Goal: Information Seeking & Learning: Learn about a topic

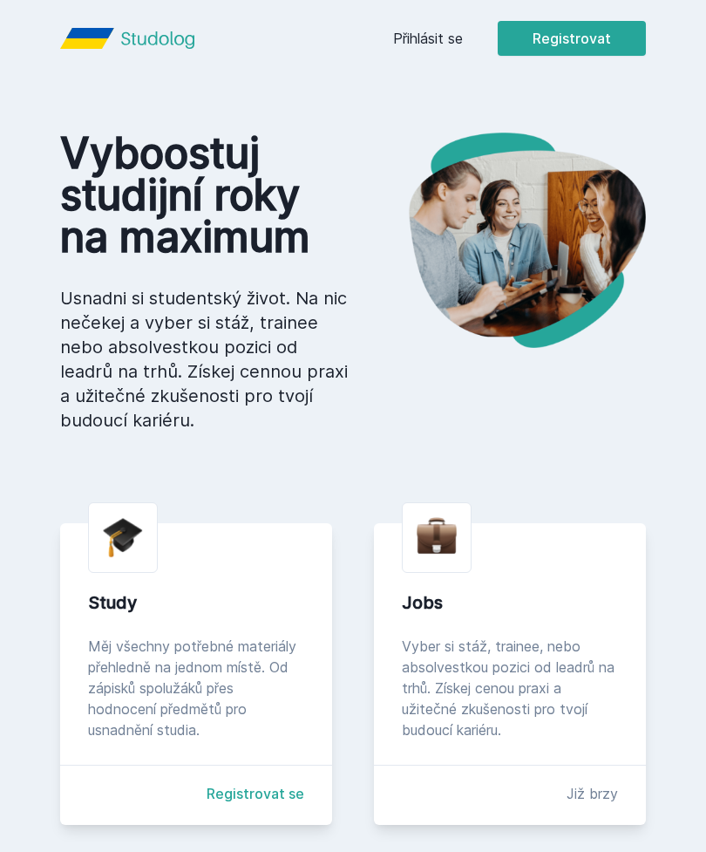
click at [419, 44] on link "Přihlásit se" at bounding box center [428, 38] width 70 height 21
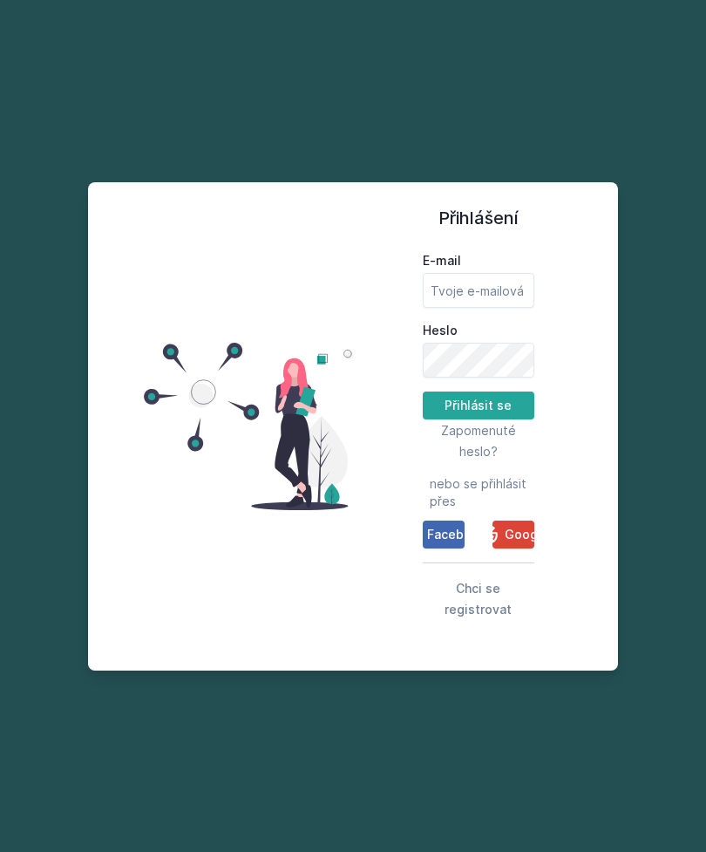
click at [510, 543] on span "Google" at bounding box center [527, 534] width 44 height 17
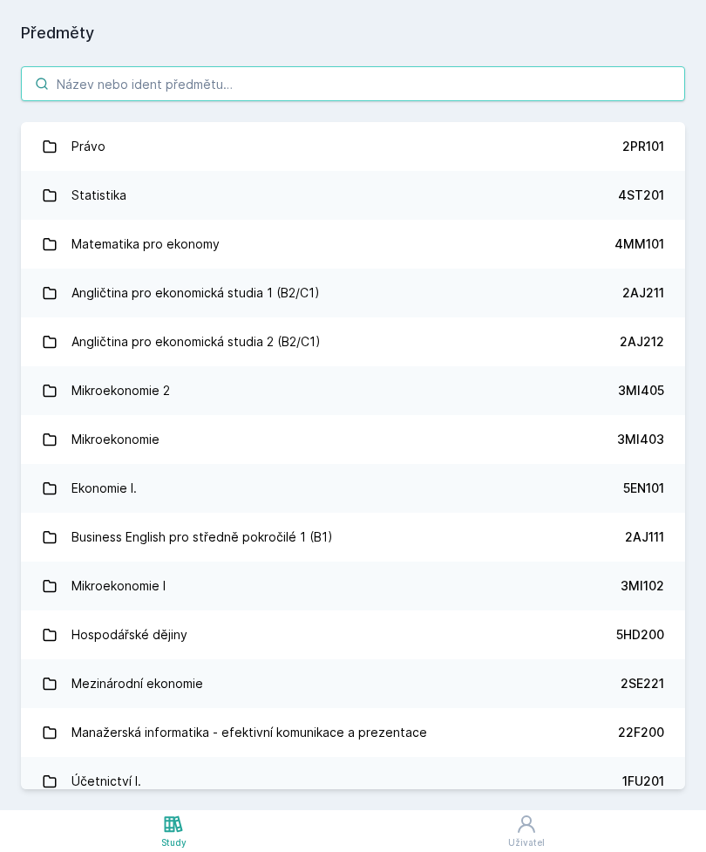
click at [230, 82] on input "search" at bounding box center [353, 83] width 665 height 35
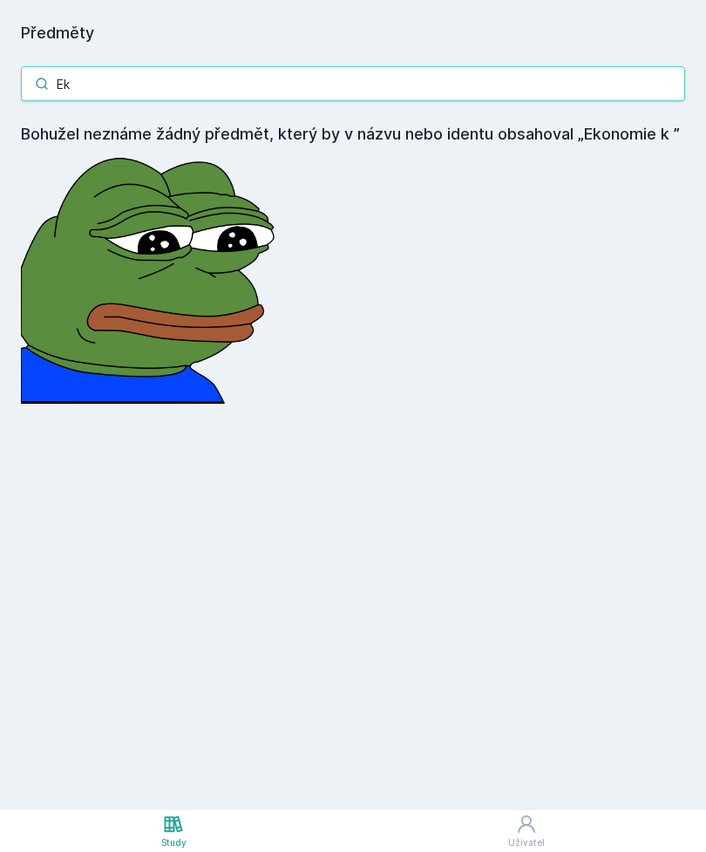
type input "E"
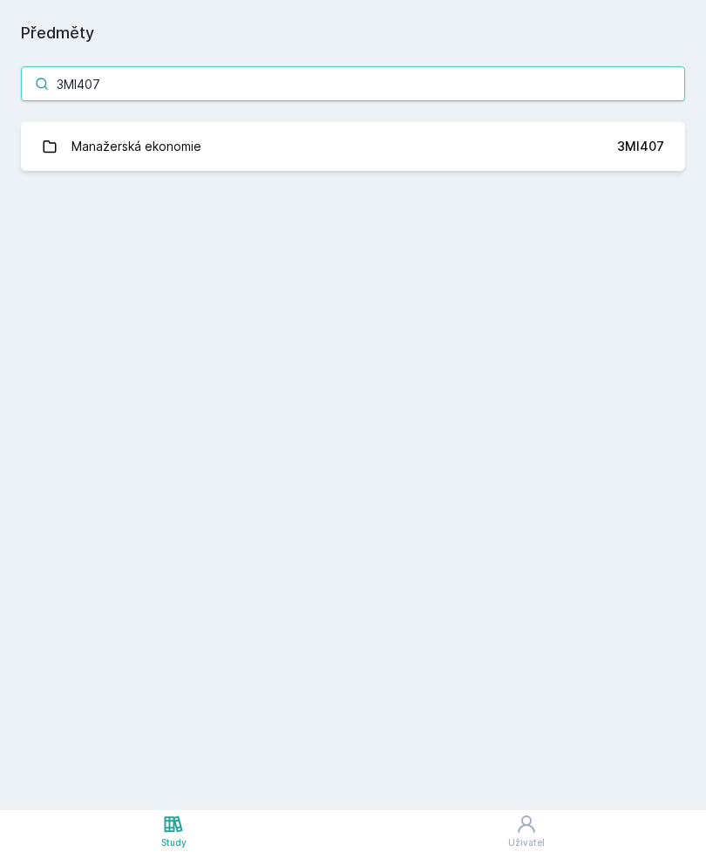
type input "3MI407"
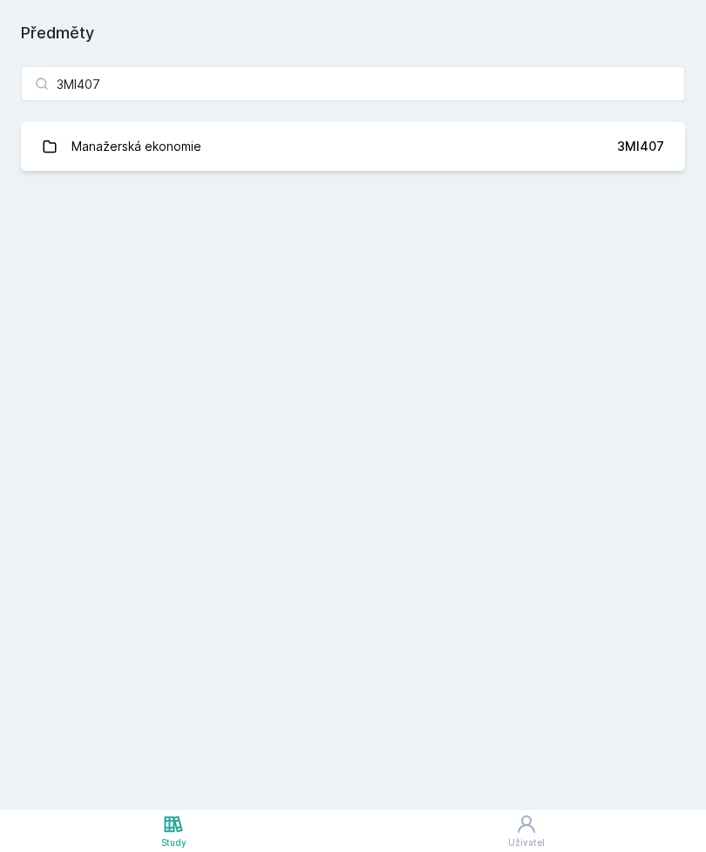
click at [465, 143] on link "Manažerská ekonomie 3MI407" at bounding box center [353, 146] width 665 height 49
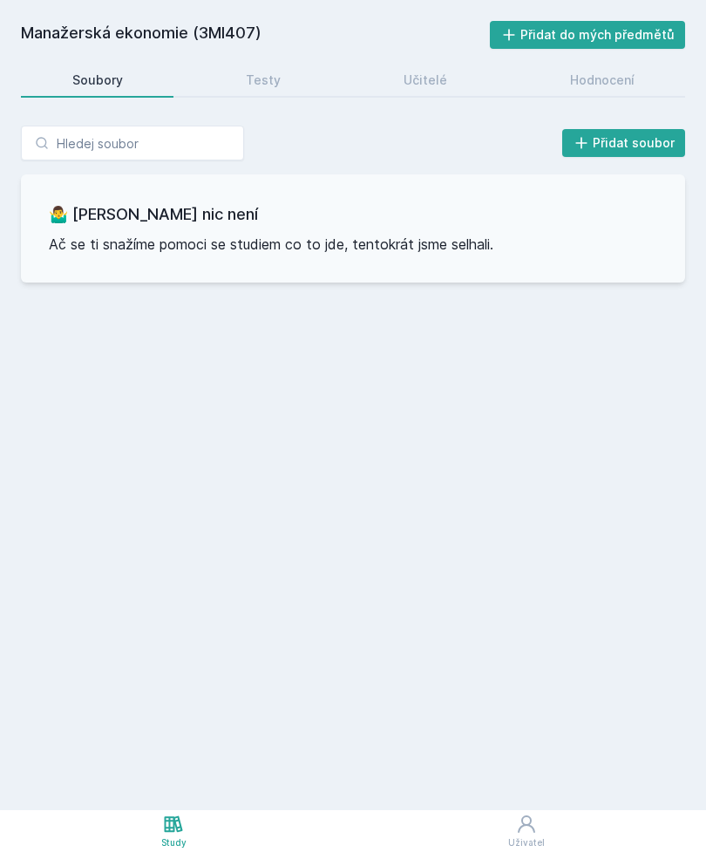
click at [628, 89] on link "Hodnocení" at bounding box center [602, 80] width 167 height 35
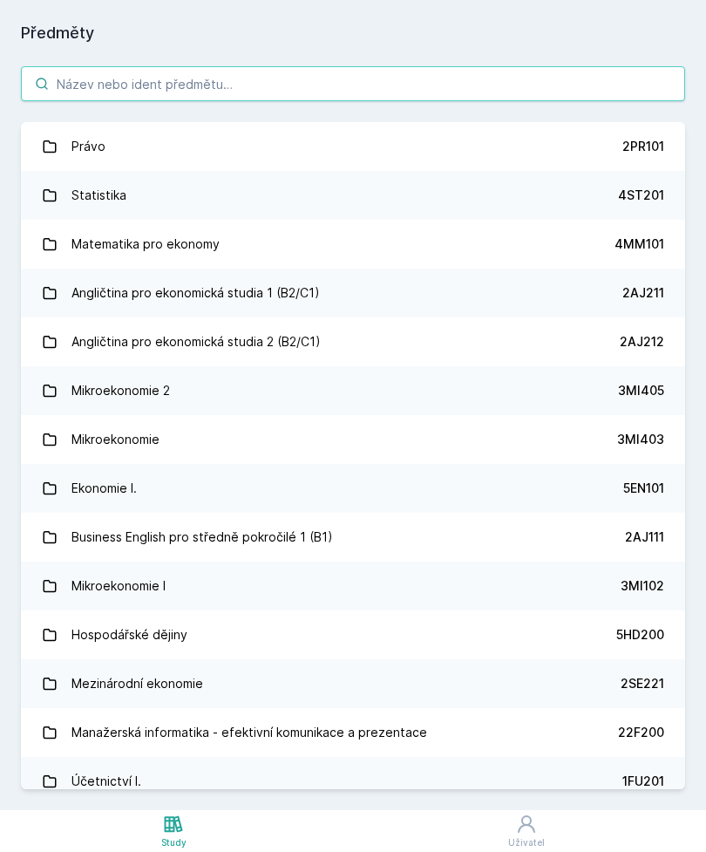
click at [387, 84] on input "search" at bounding box center [353, 83] width 665 height 35
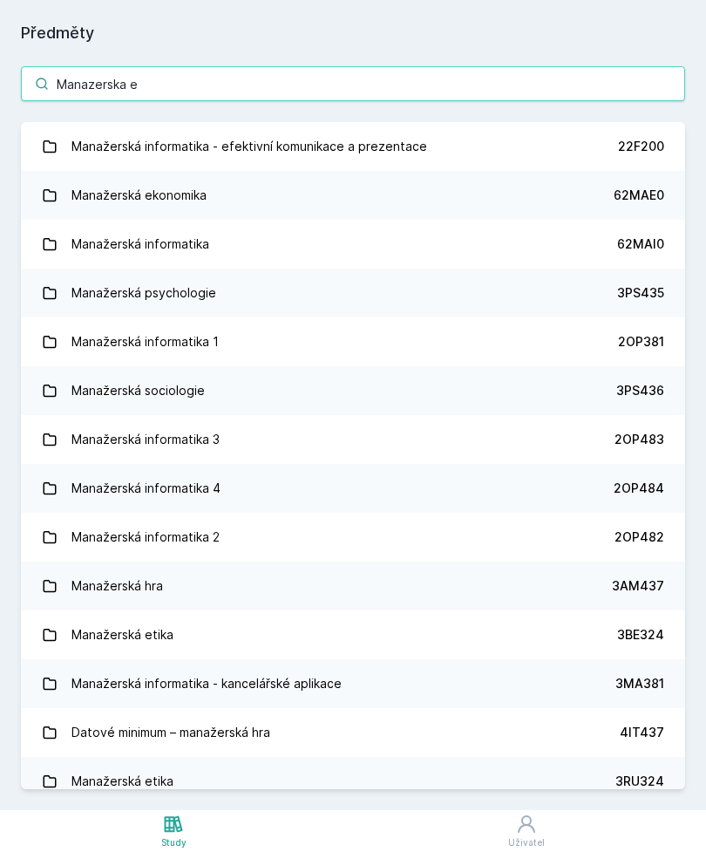
type input "Manazerska ek"
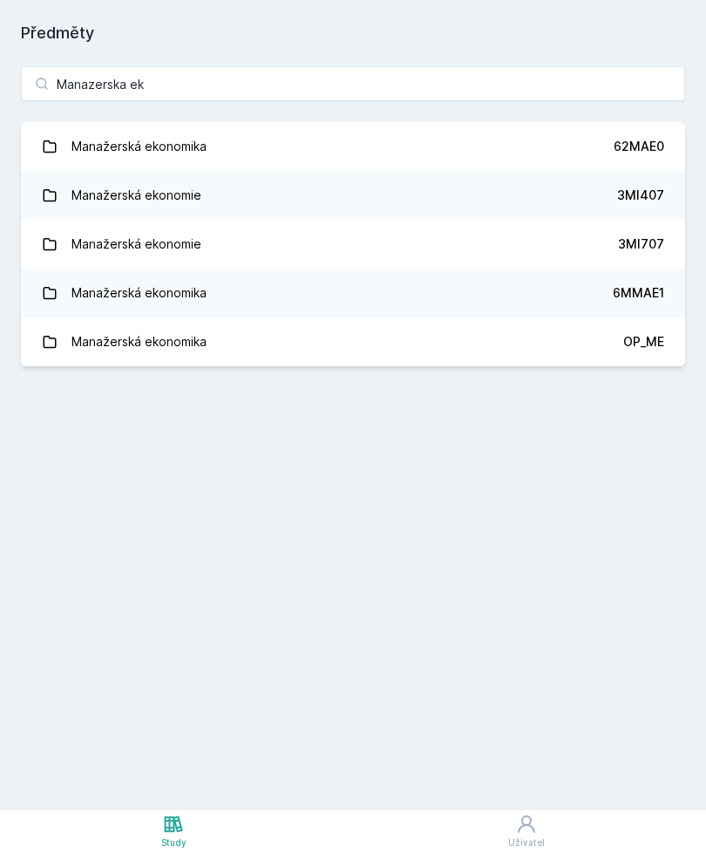
click at [314, 149] on link "Manažerská ekonomika 62MAE0" at bounding box center [353, 146] width 665 height 49
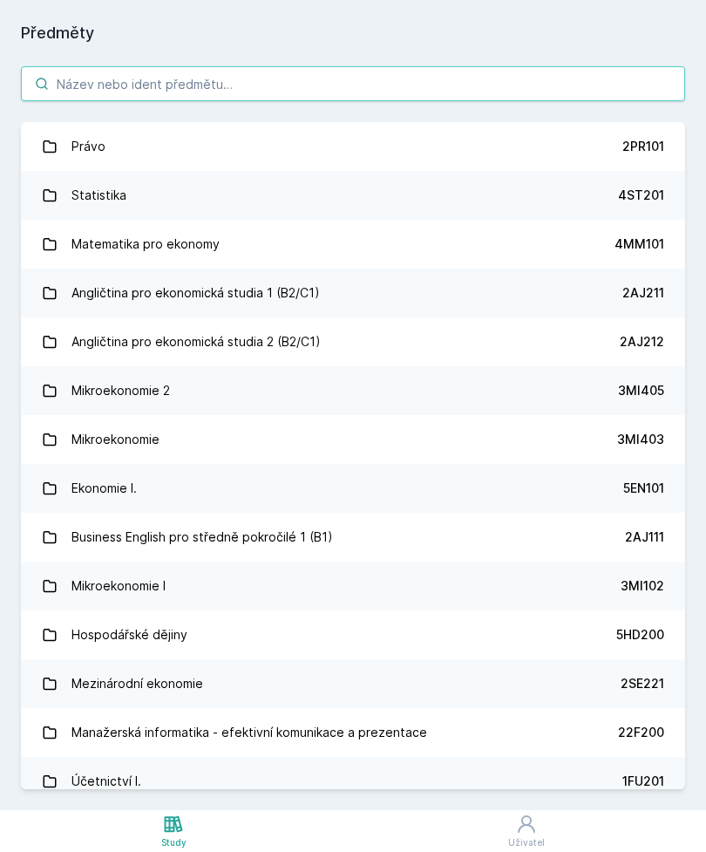
click at [243, 89] on input "search" at bounding box center [353, 83] width 665 height 35
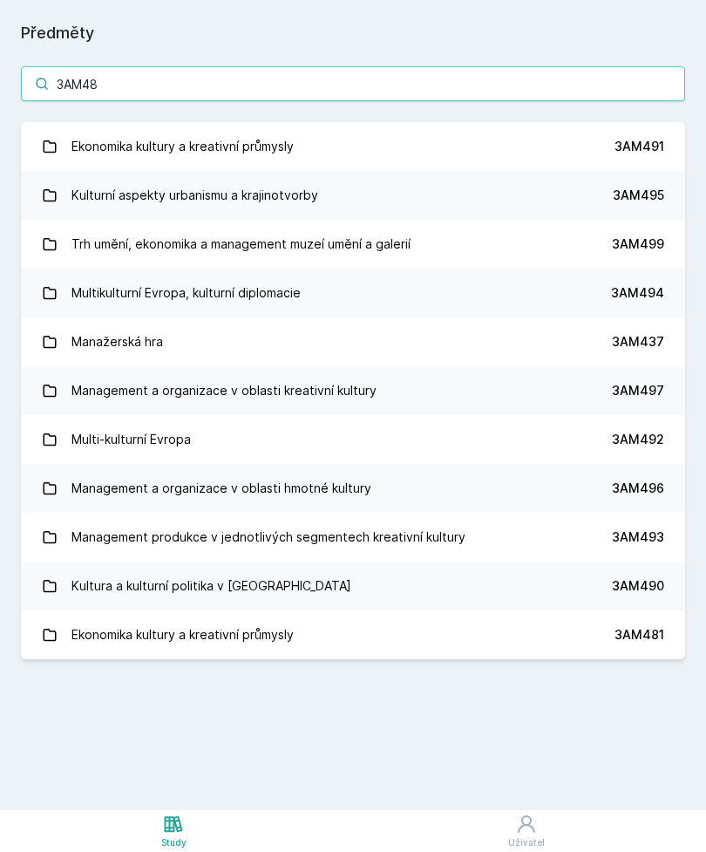
type input "3AM481"
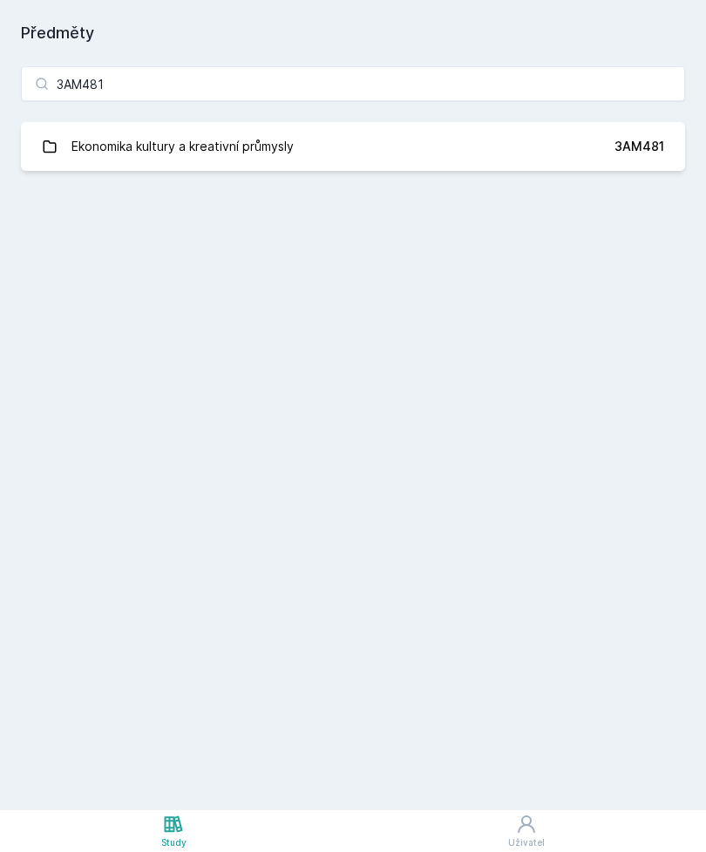
click at [436, 147] on link "Ekonomika kultury a kreativní průmysly 3AM481" at bounding box center [353, 146] width 665 height 49
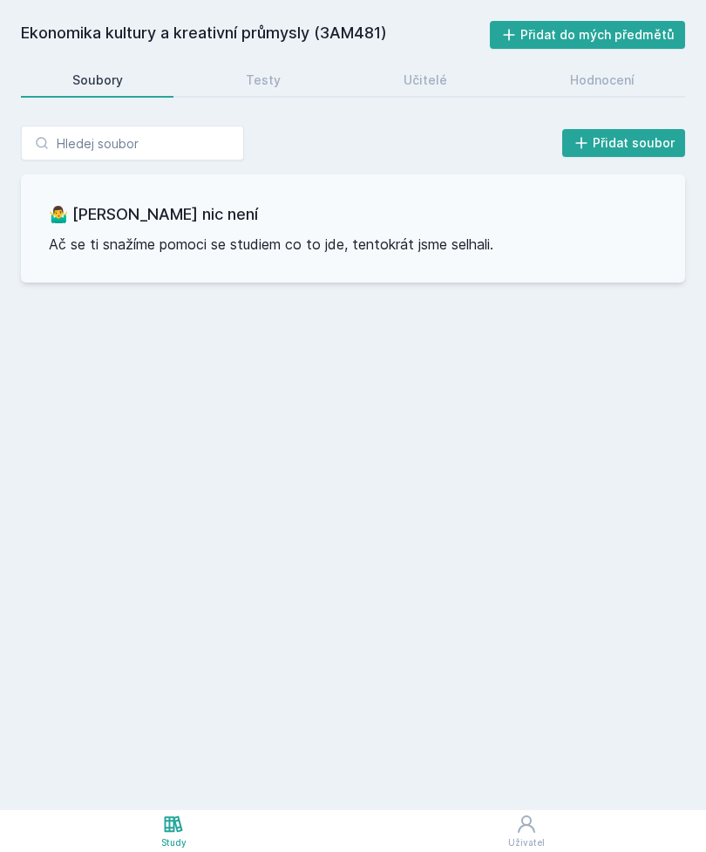
click at [619, 86] on div "Hodnocení" at bounding box center [602, 80] width 65 height 17
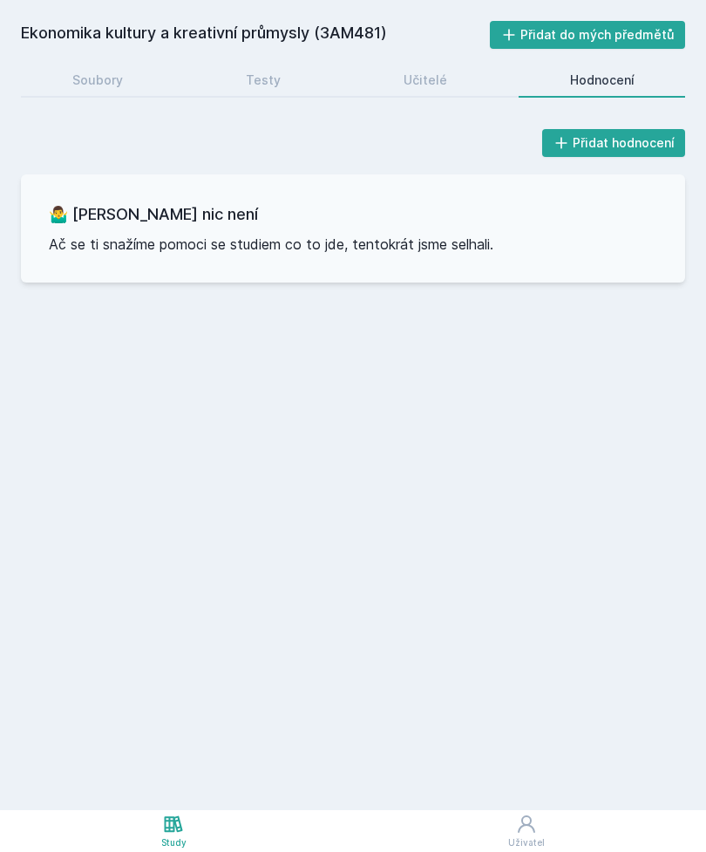
click at [90, 84] on div "Soubory" at bounding box center [97, 80] width 51 height 17
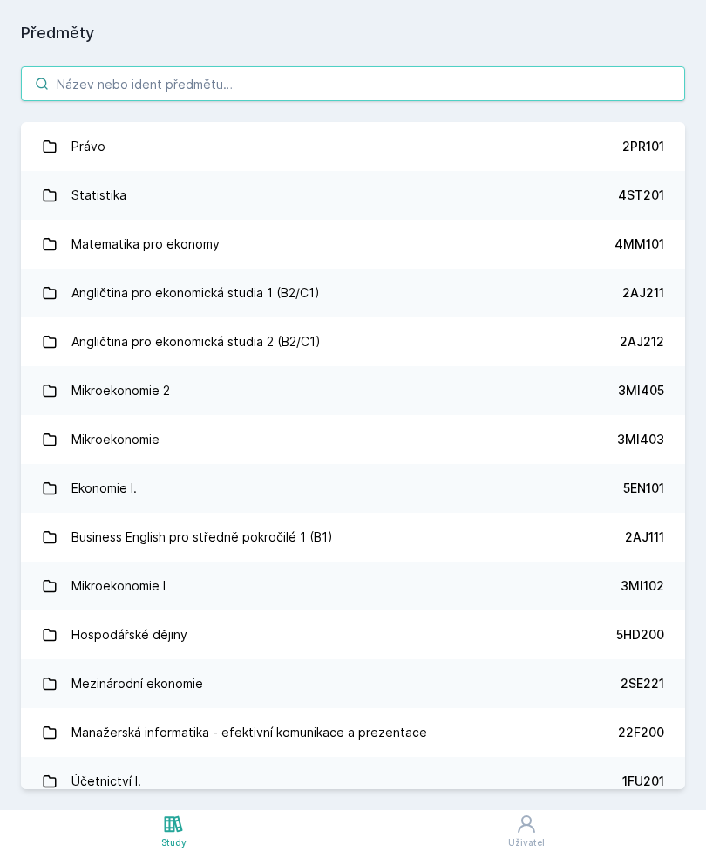
click at [335, 89] on input "search" at bounding box center [353, 83] width 665 height 35
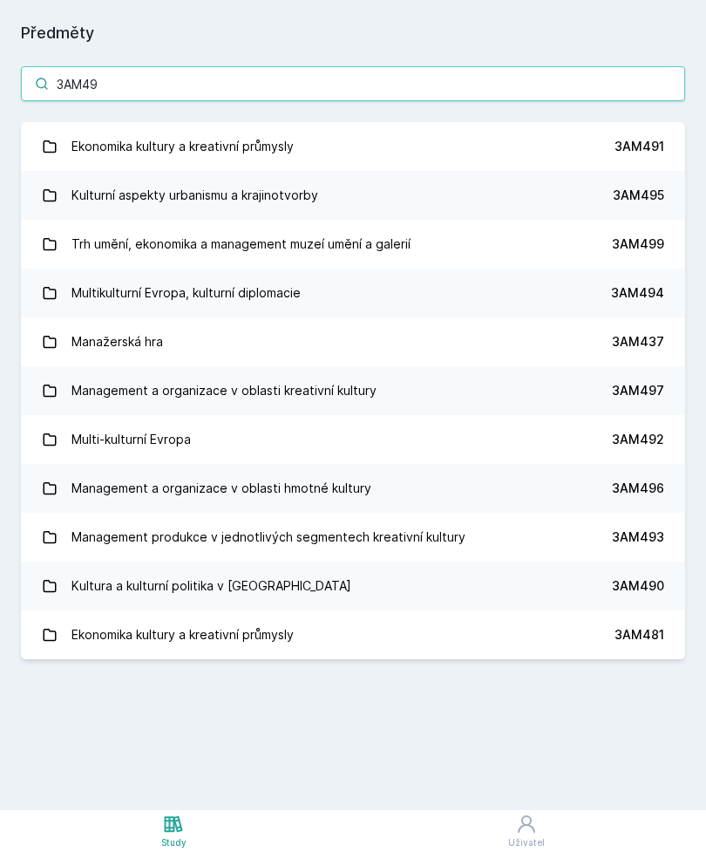
type input "3AM499"
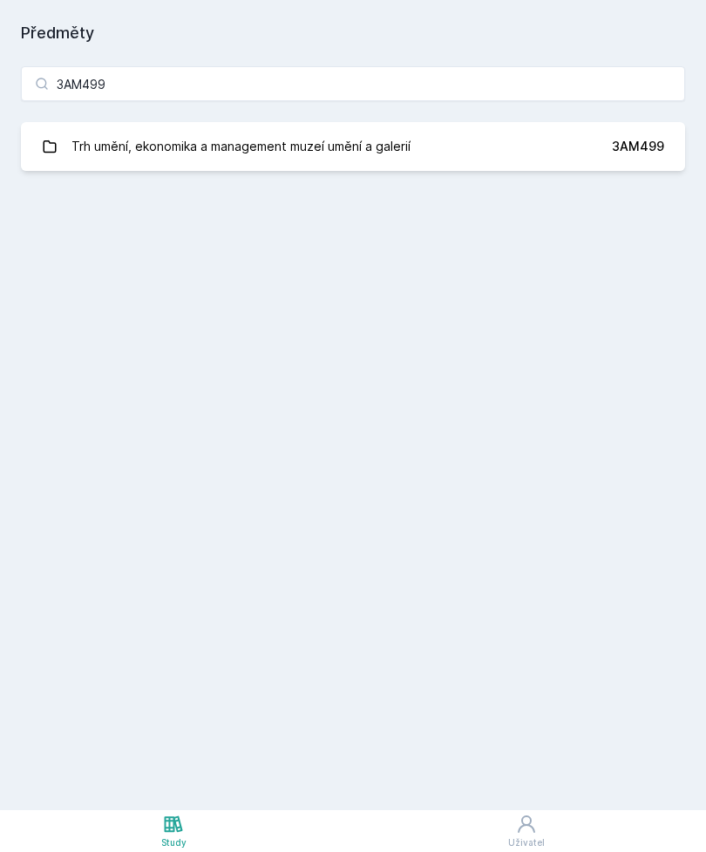
click at [321, 158] on div "Trh umění, ekonomika a management muzeí umění a galerií" at bounding box center [241, 146] width 339 height 35
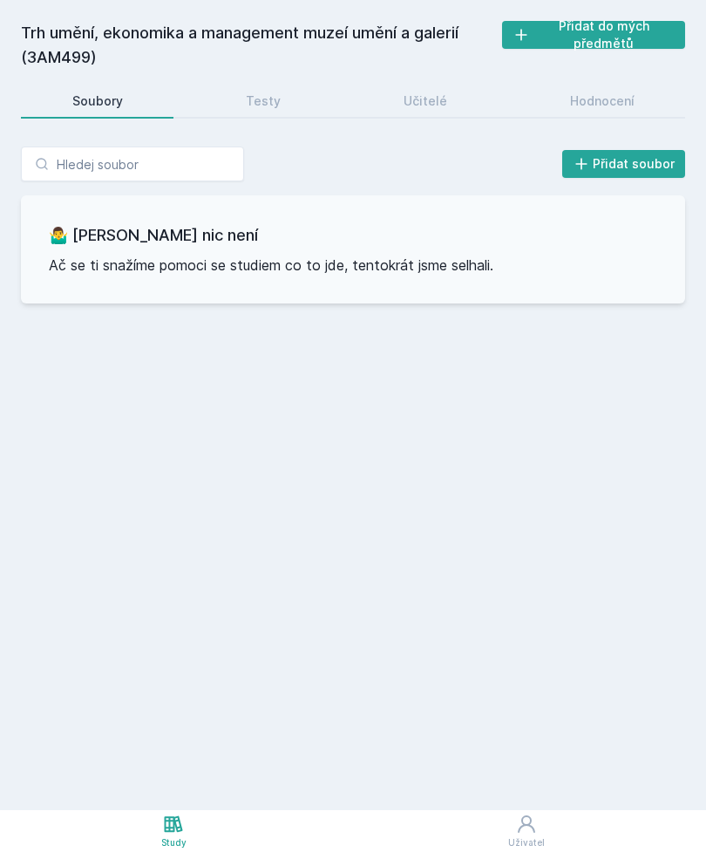
click at [590, 101] on div "Hodnocení" at bounding box center [602, 100] width 65 height 17
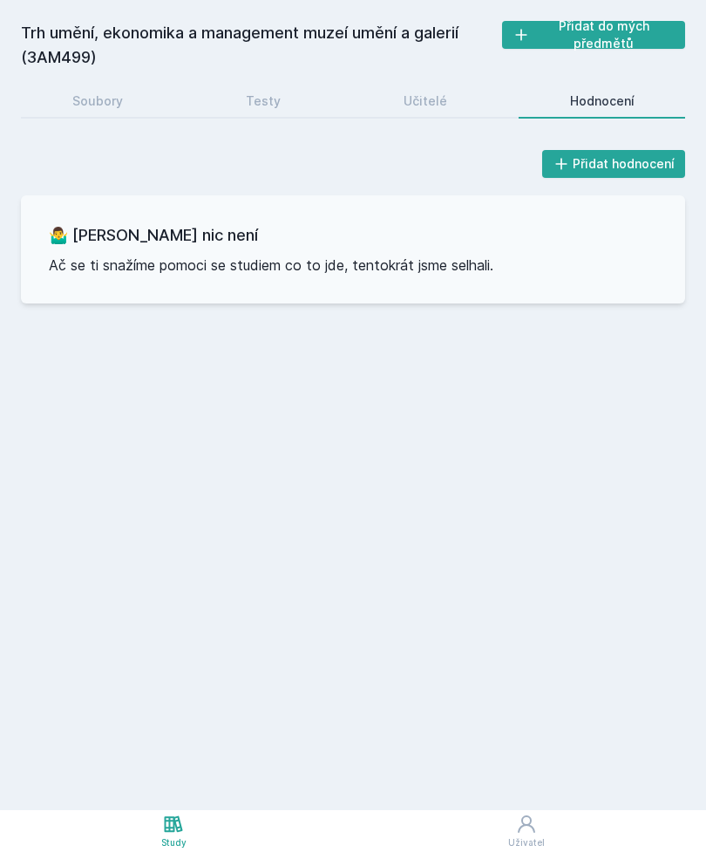
click at [246, 116] on link "Testy" at bounding box center [262, 101] width 137 height 35
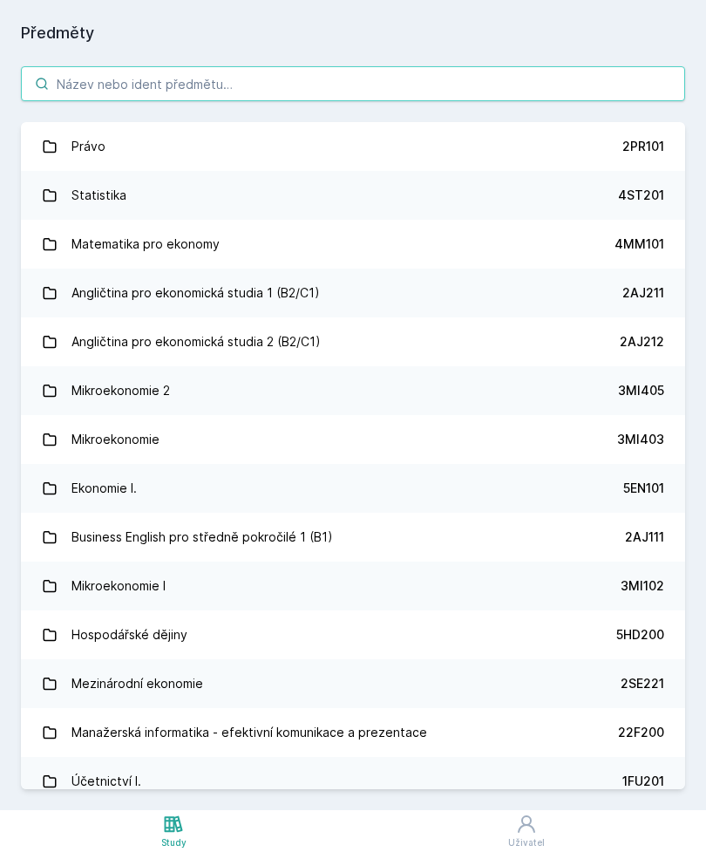
click at [220, 85] on input "search" at bounding box center [353, 83] width 665 height 35
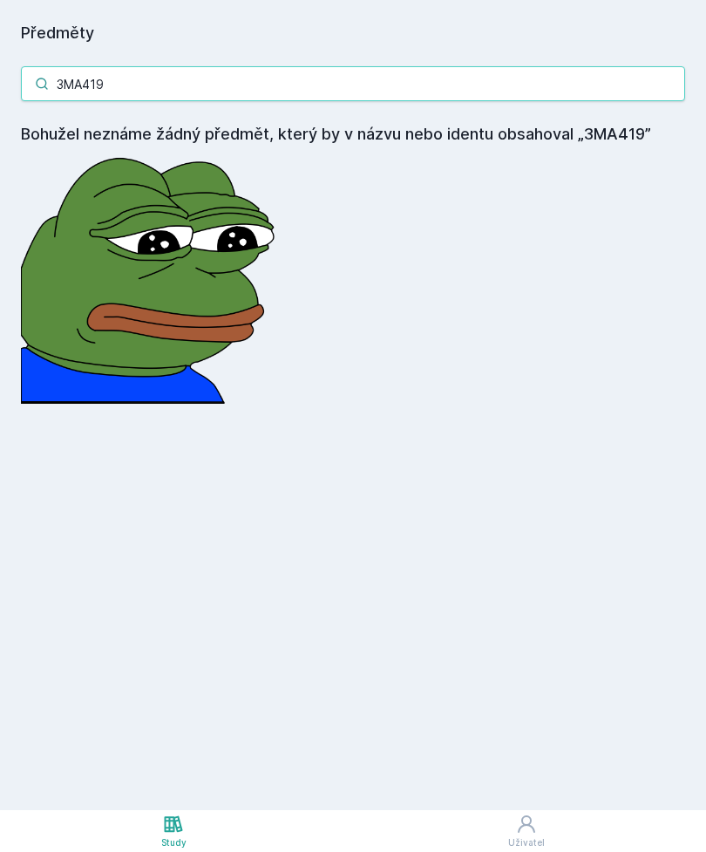
type input "3MA41"
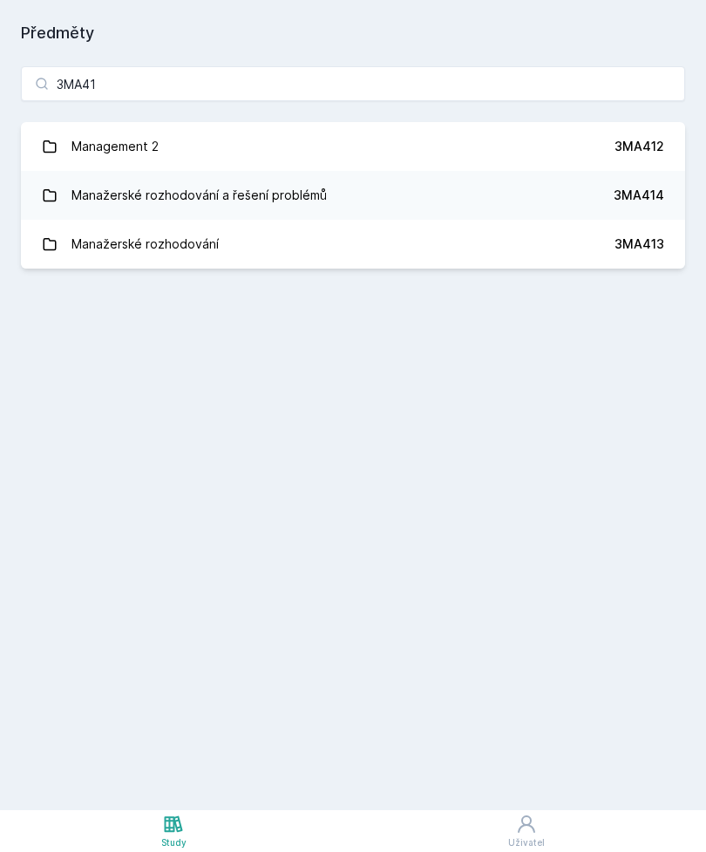
click at [646, 152] on div "3MA412" at bounding box center [640, 146] width 50 height 17
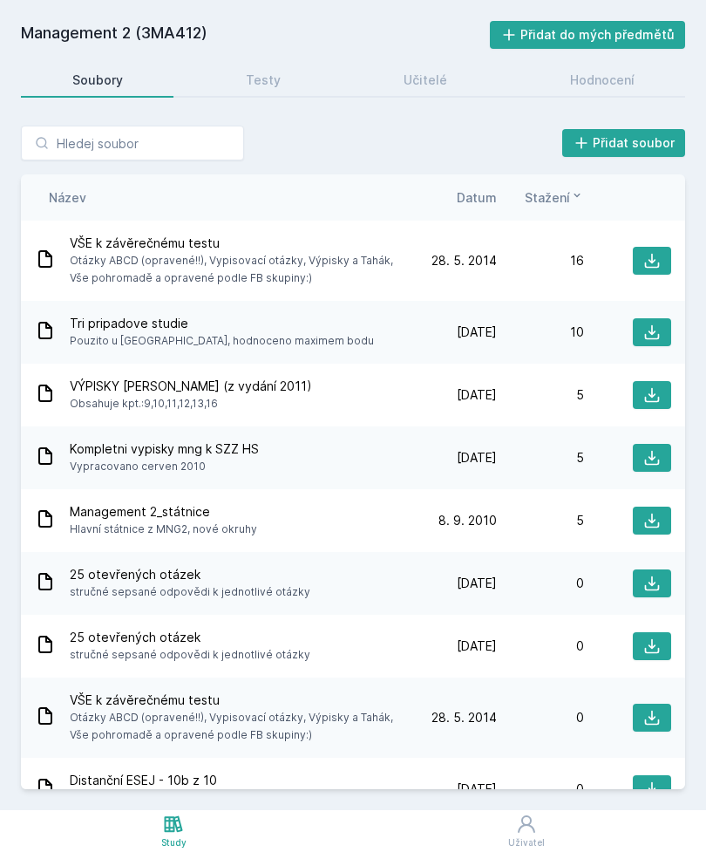
click at [604, 86] on div "Hodnocení" at bounding box center [602, 80] width 65 height 17
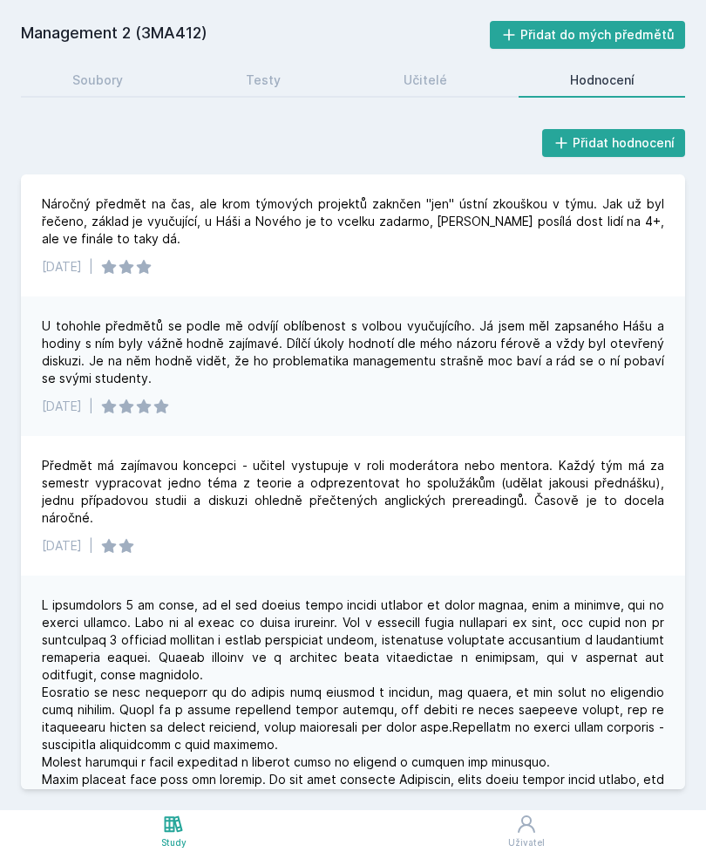
click at [415, 82] on div "Učitelé" at bounding box center [426, 80] width 44 height 17
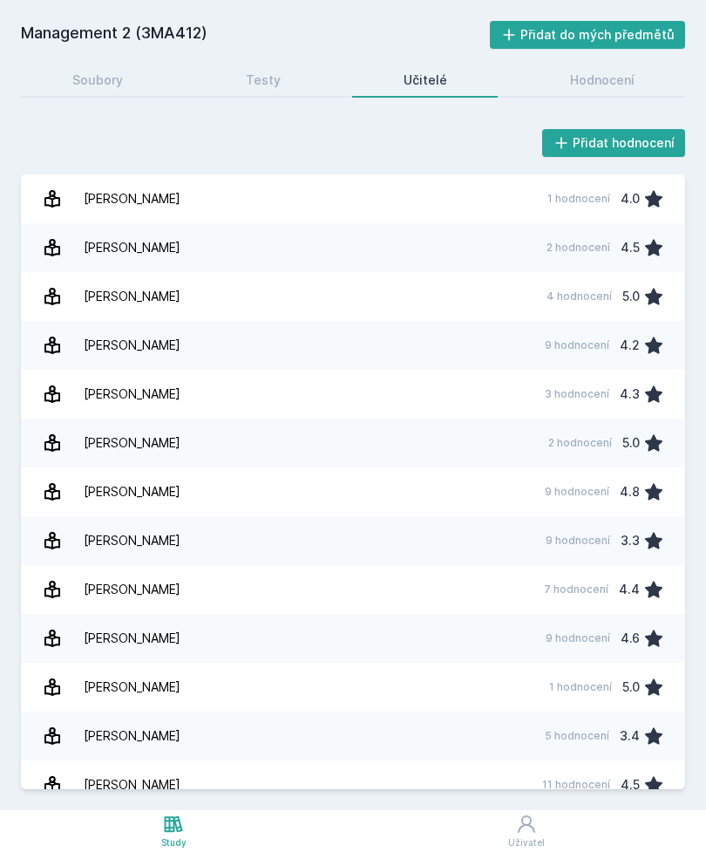
click at [535, 533] on link "Mládková Ludmila 9 hodnocení 3.3" at bounding box center [353, 540] width 665 height 49
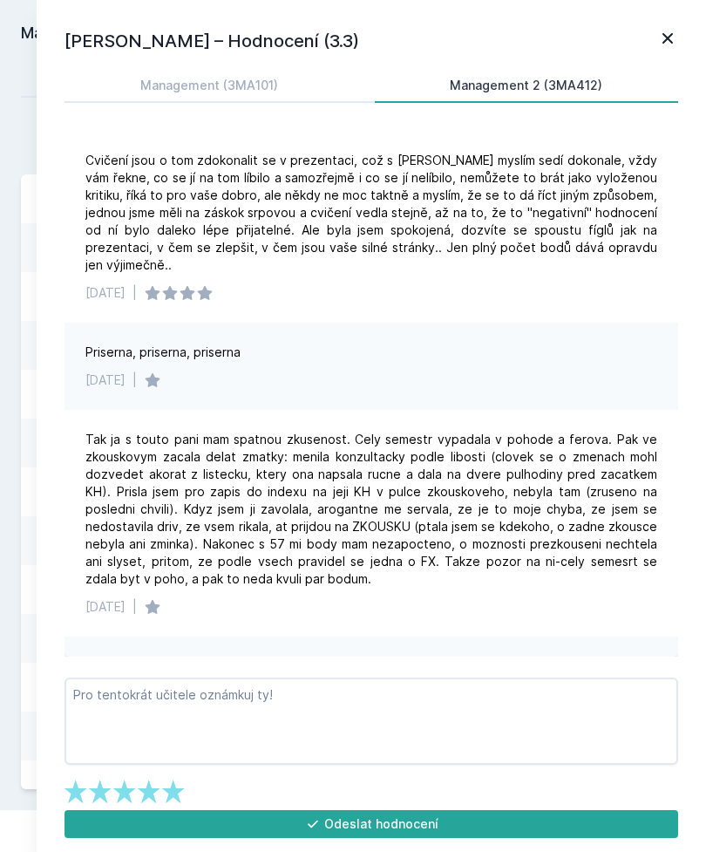
click at [676, 37] on icon at bounding box center [668, 38] width 21 height 21
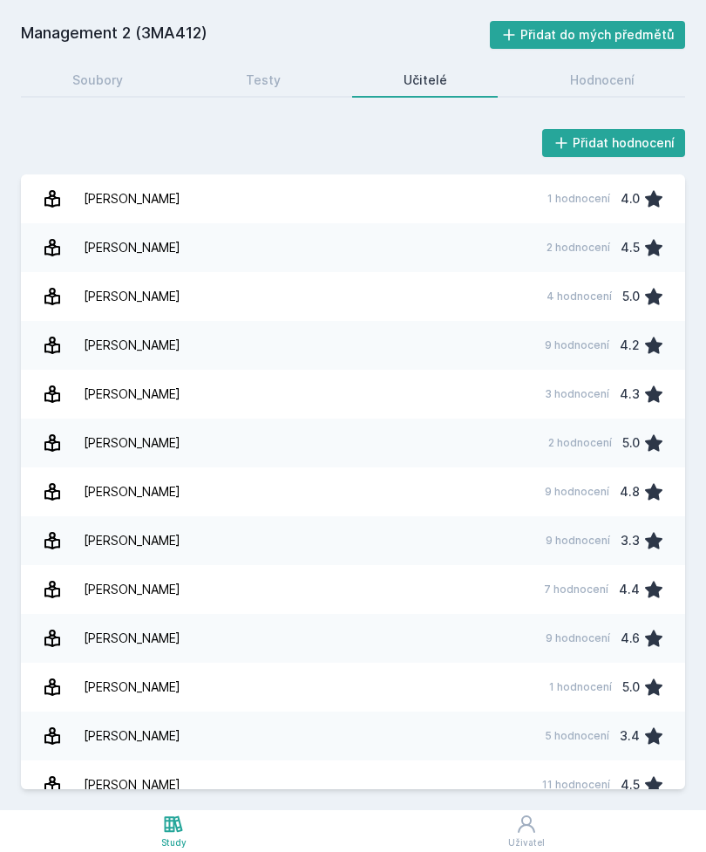
click at [112, 83] on div "Soubory" at bounding box center [97, 80] width 51 height 17
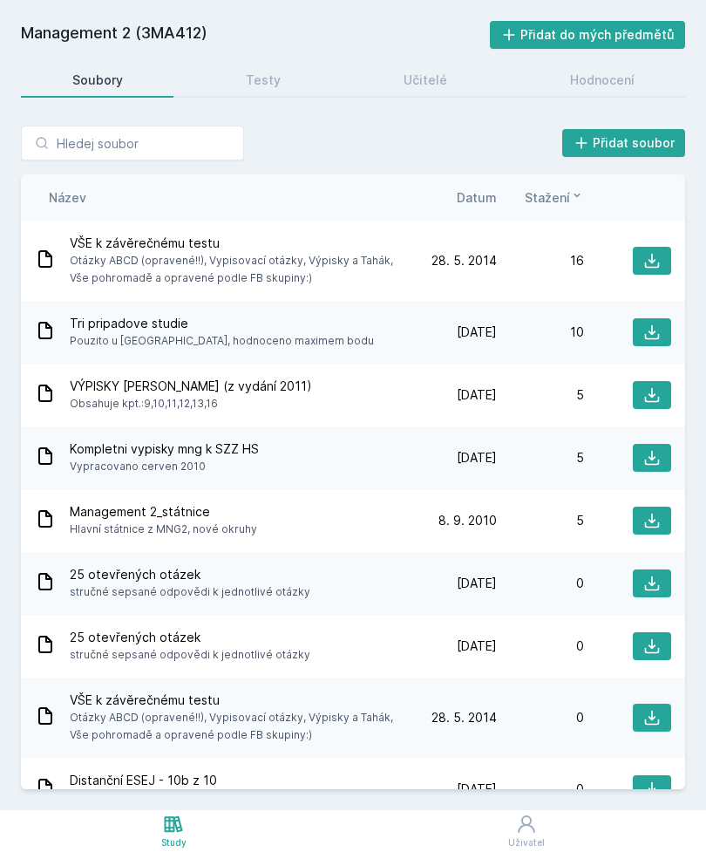
click at [484, 200] on span "Datum" at bounding box center [477, 197] width 40 height 18
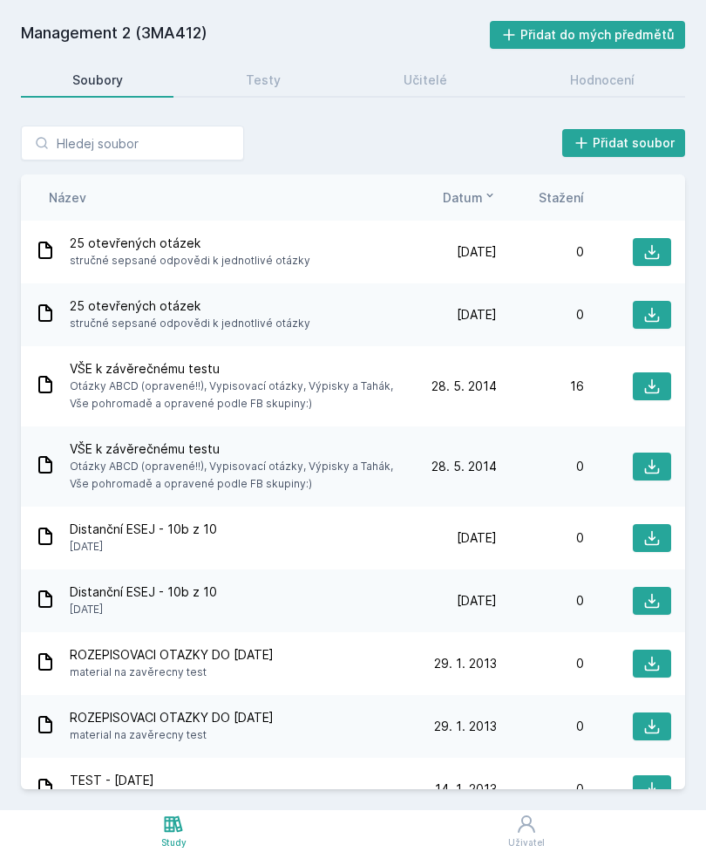
click at [474, 204] on span "Datum" at bounding box center [463, 197] width 40 height 18
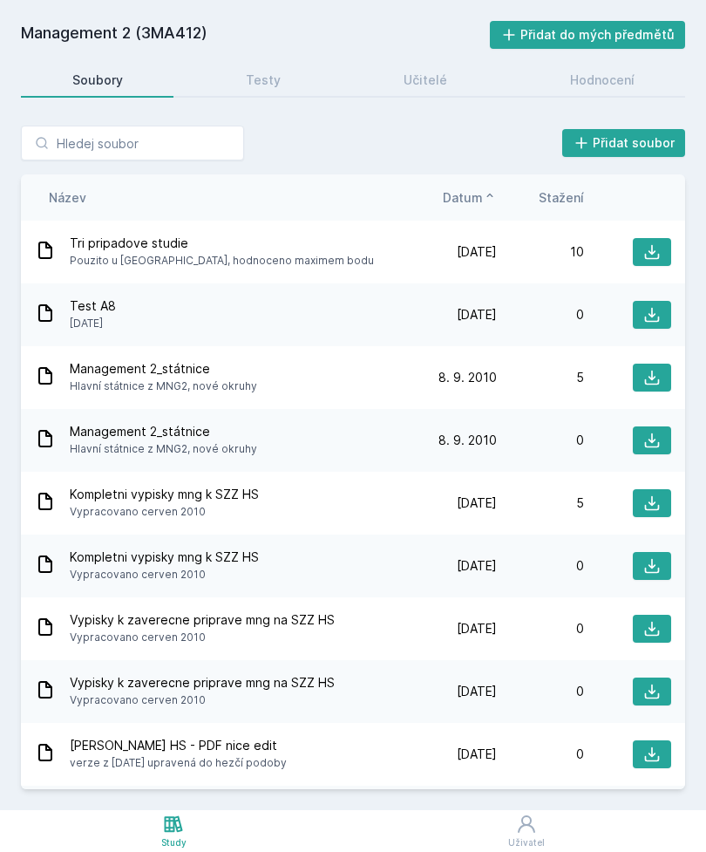
click at [484, 204] on button "Datum" at bounding box center [470, 197] width 54 height 18
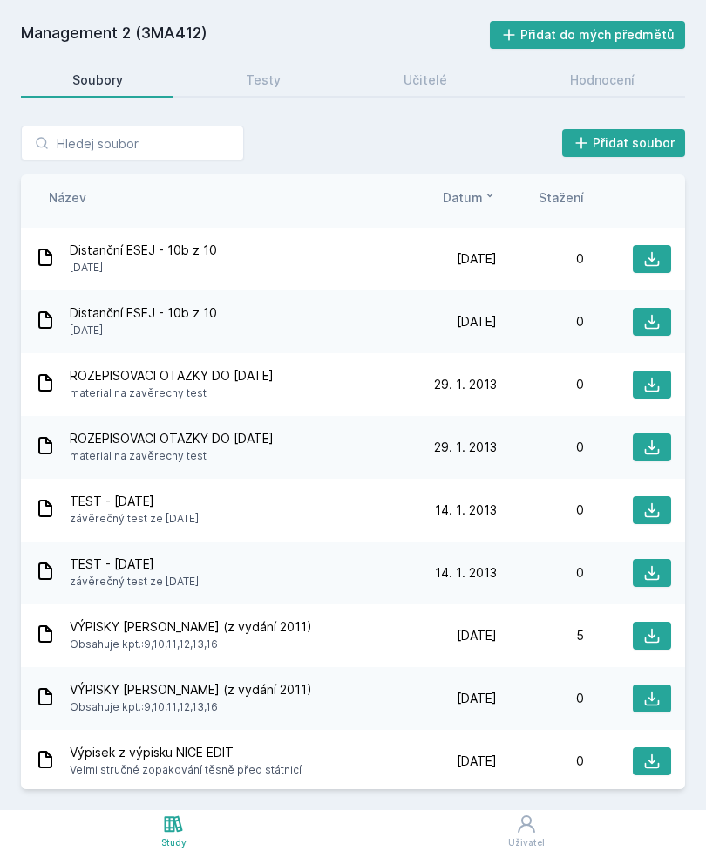
scroll to position [356, 0]
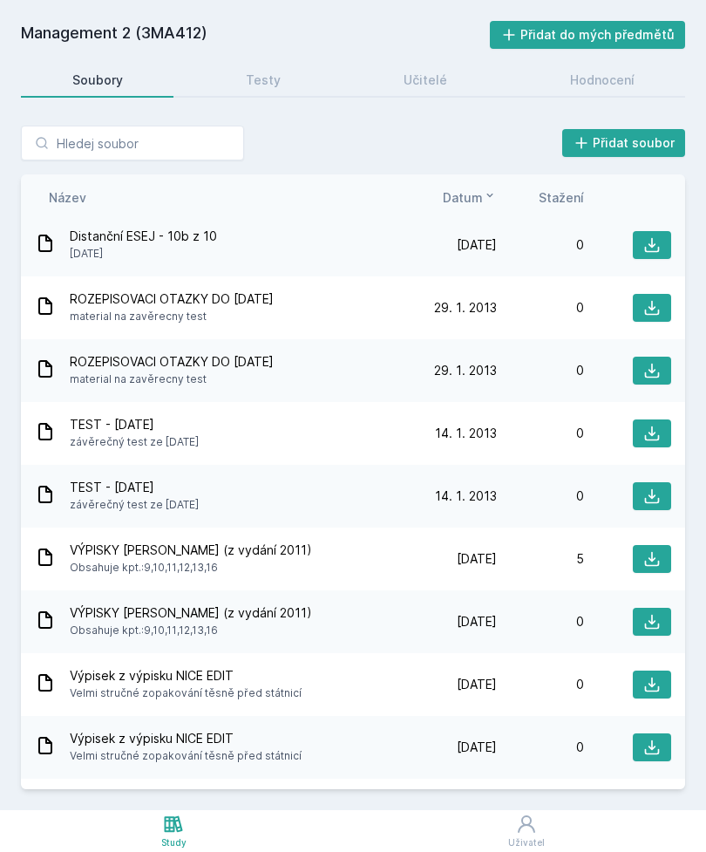
click at [658, 550] on icon at bounding box center [652, 558] width 17 height 17
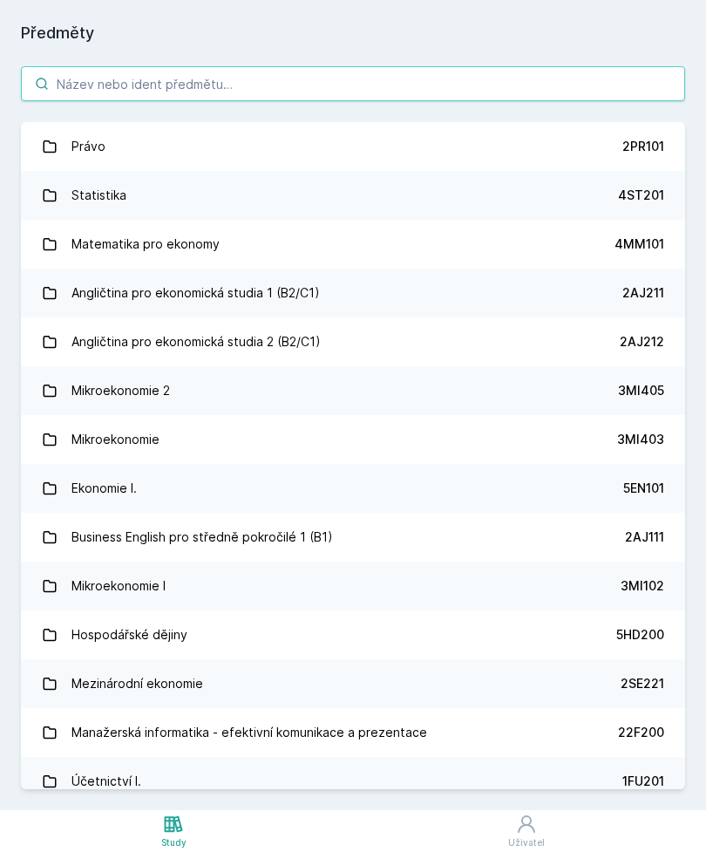
click at [394, 90] on input "search" at bounding box center [353, 83] width 665 height 35
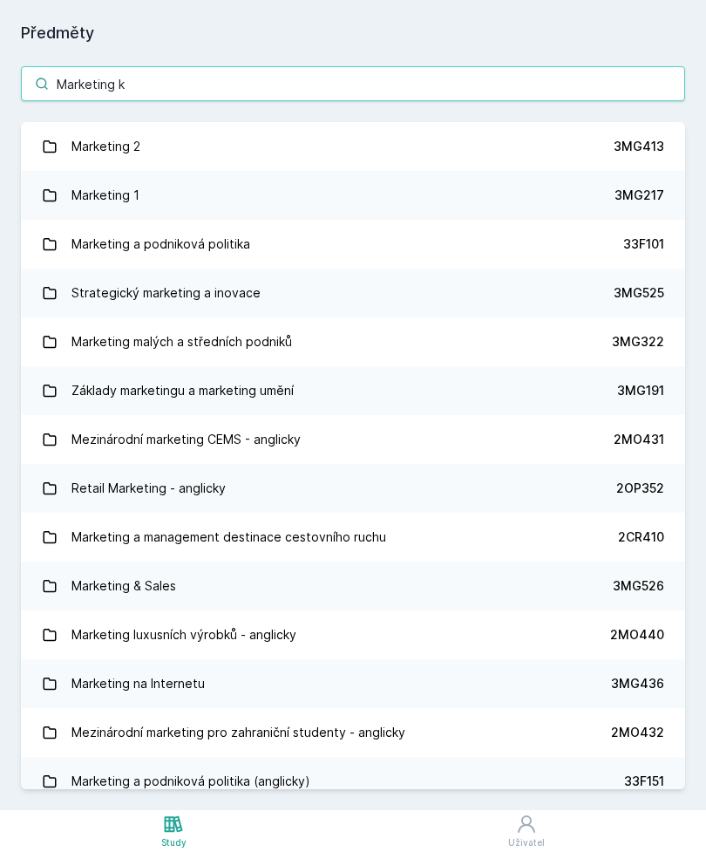
type input "Marketing ku"
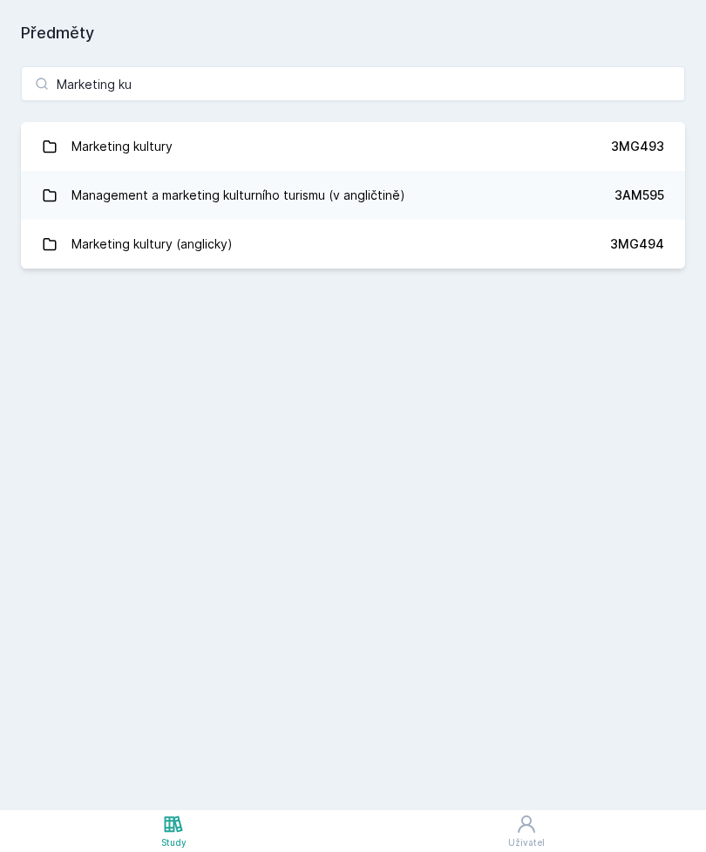
click at [617, 148] on div "3MG493" at bounding box center [637, 146] width 53 height 17
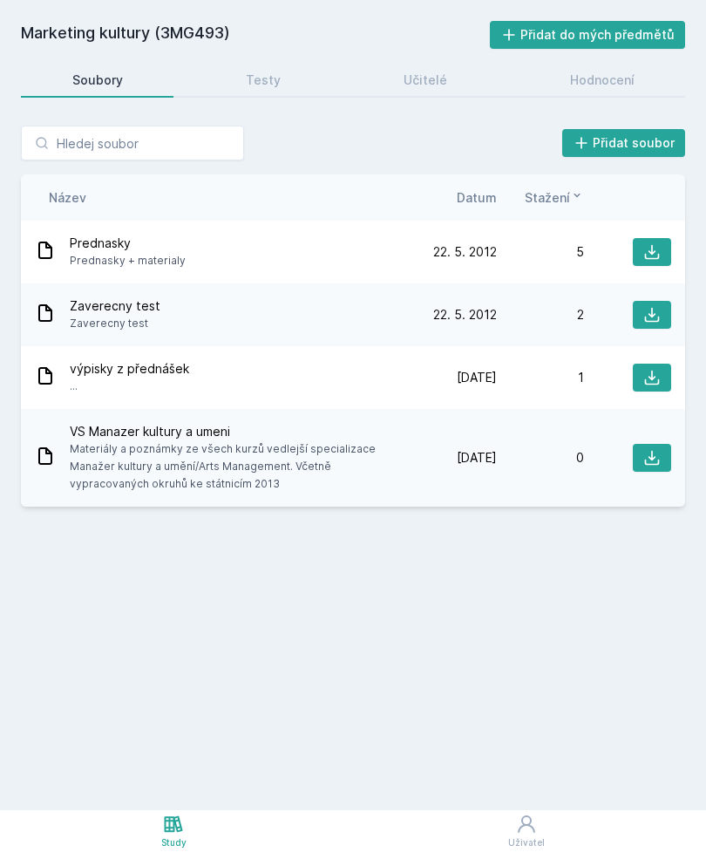
click at [624, 78] on div "Hodnocení" at bounding box center [602, 80] width 65 height 17
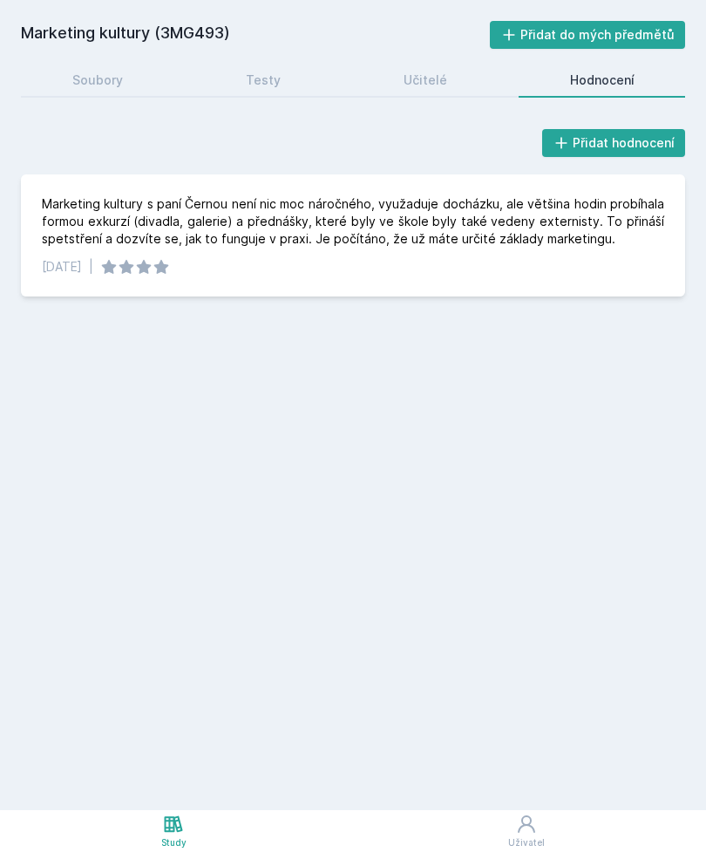
click at [433, 81] on div "Učitelé" at bounding box center [426, 80] width 44 height 17
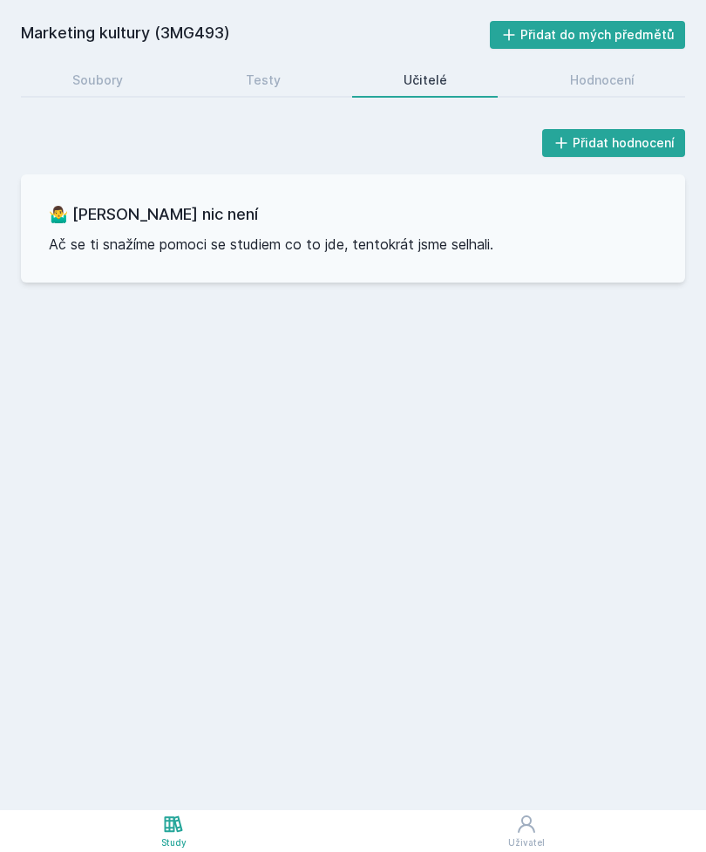
click at [90, 79] on div "Soubory" at bounding box center [97, 80] width 51 height 17
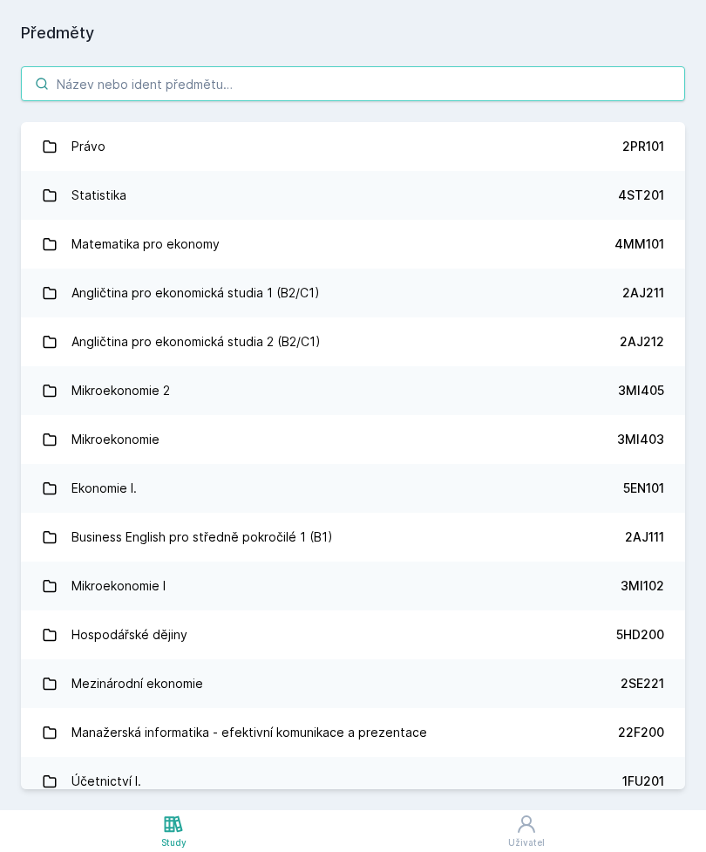
click at [156, 85] on input "search" at bounding box center [353, 83] width 665 height 35
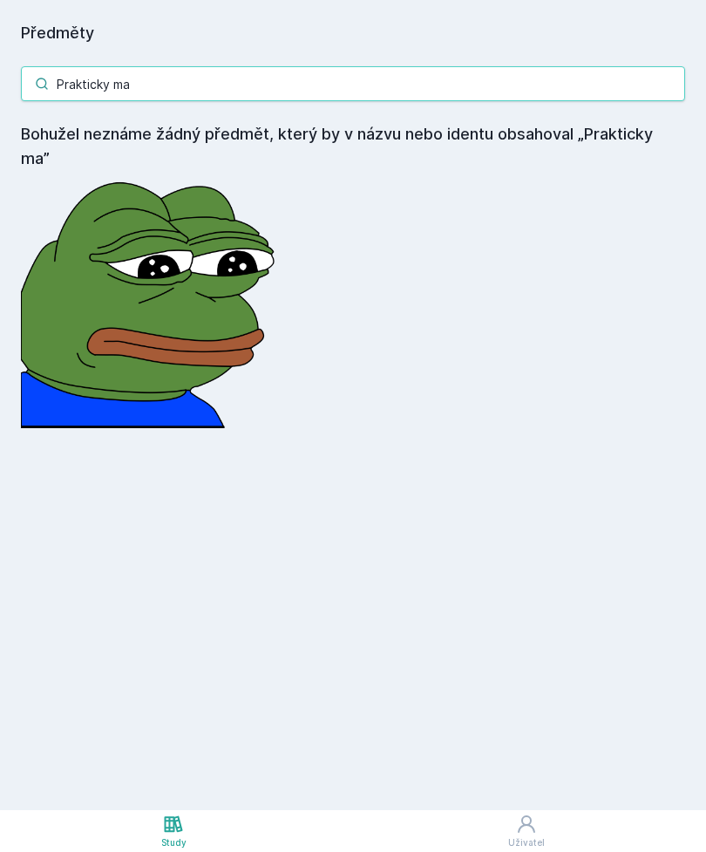
click at [327, 90] on input "Prakticky ma" at bounding box center [353, 83] width 665 height 35
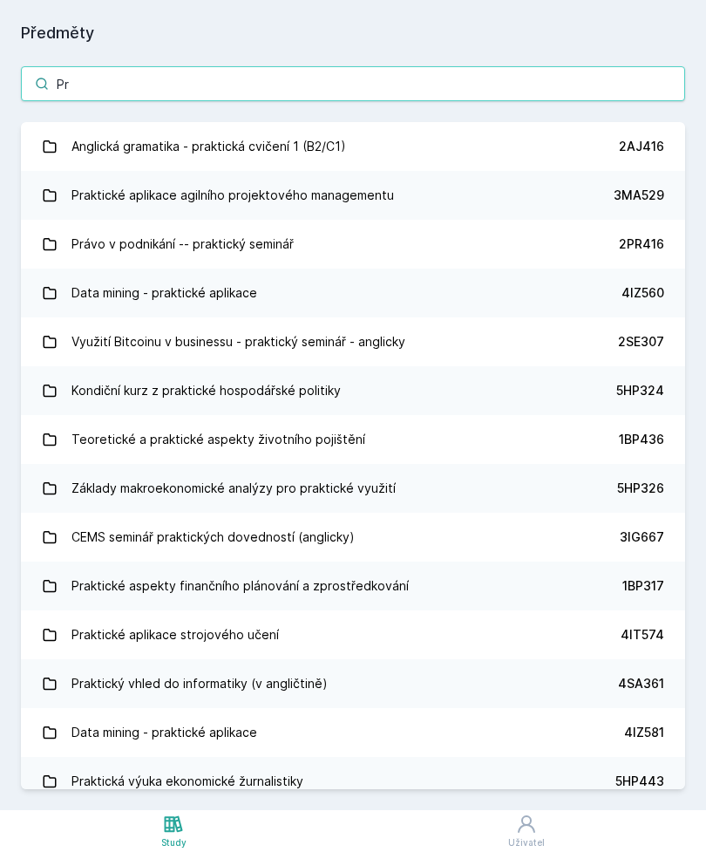
type input "P"
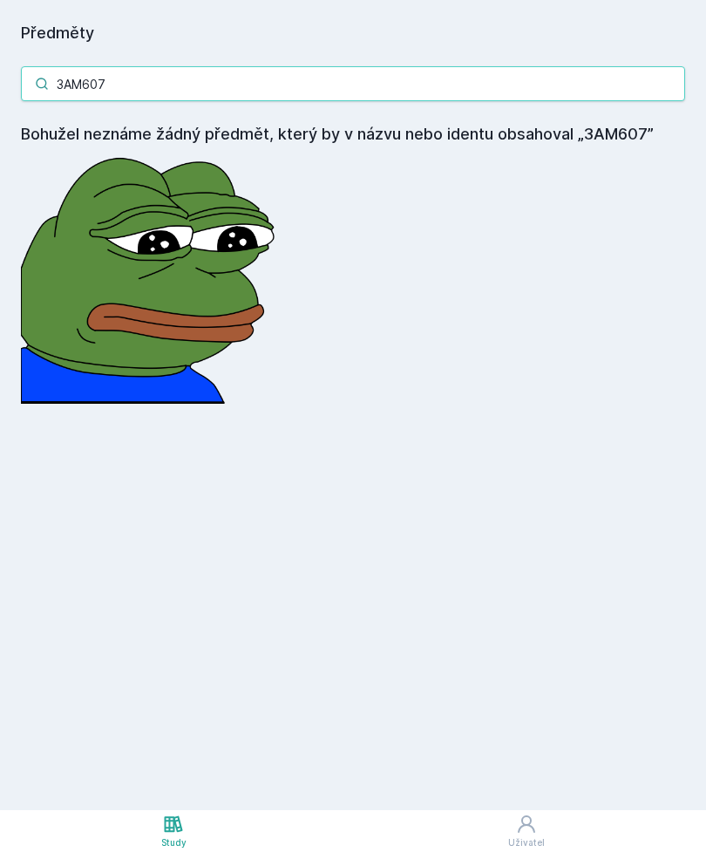
click at [160, 85] on input "3AM607" at bounding box center [353, 83] width 665 height 35
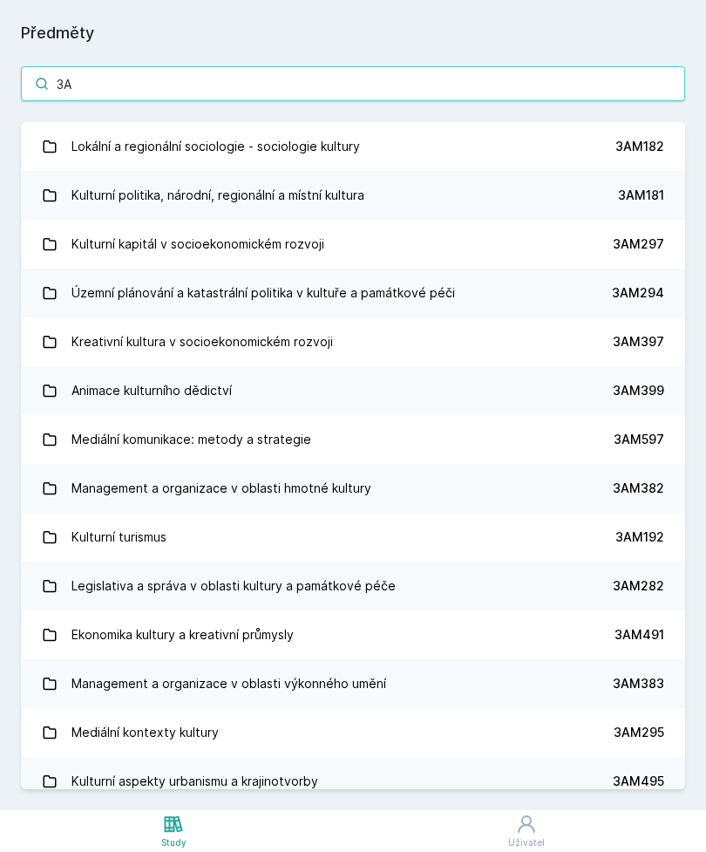
type input "3"
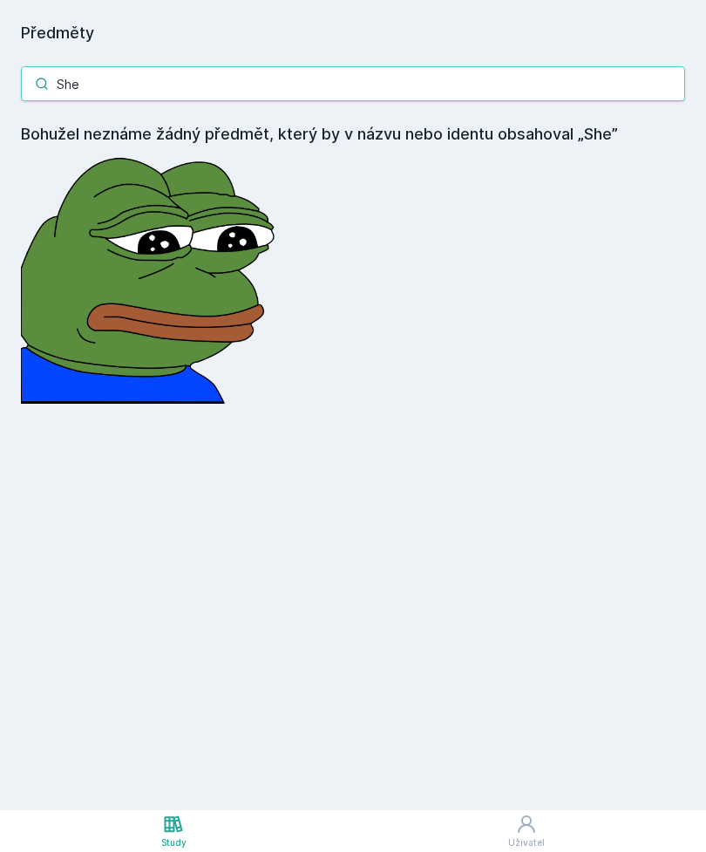
click at [370, 88] on input "She" at bounding box center [353, 83] width 665 height 35
type input "S"
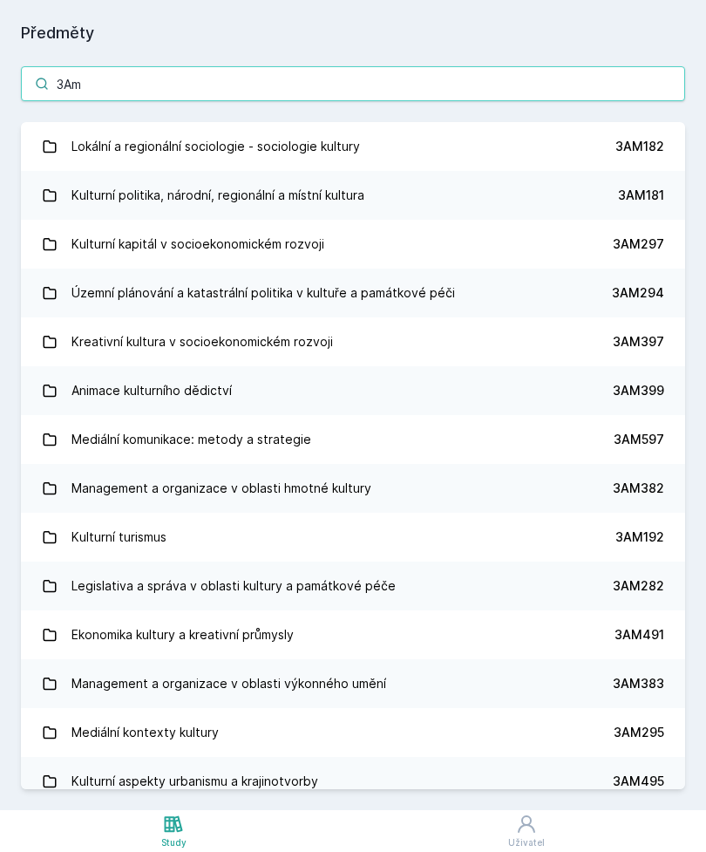
type input "3Am6"
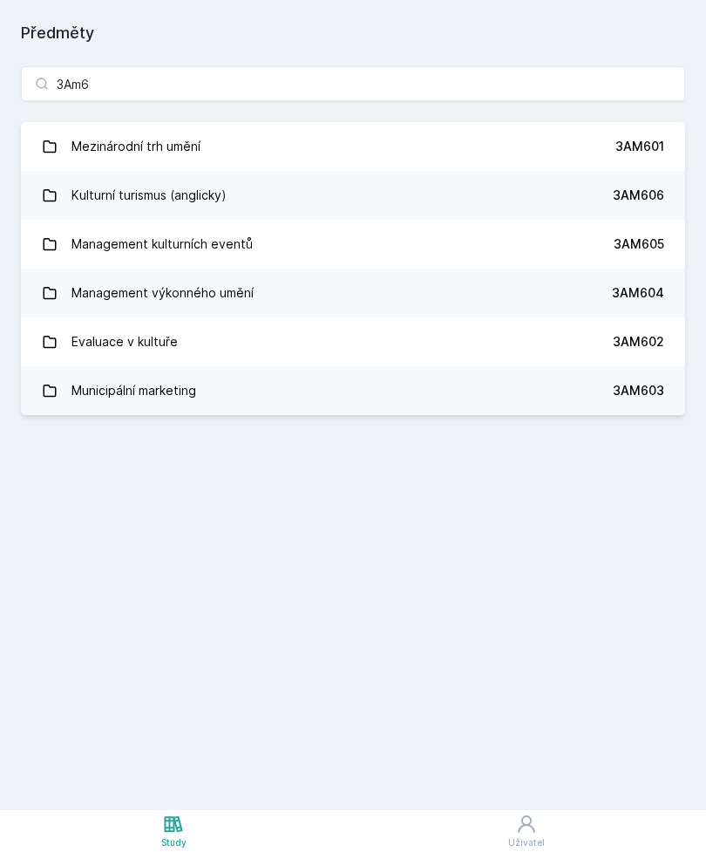
click at [646, 353] on link "Evaluace v kultuře 3AM602" at bounding box center [353, 341] width 665 height 49
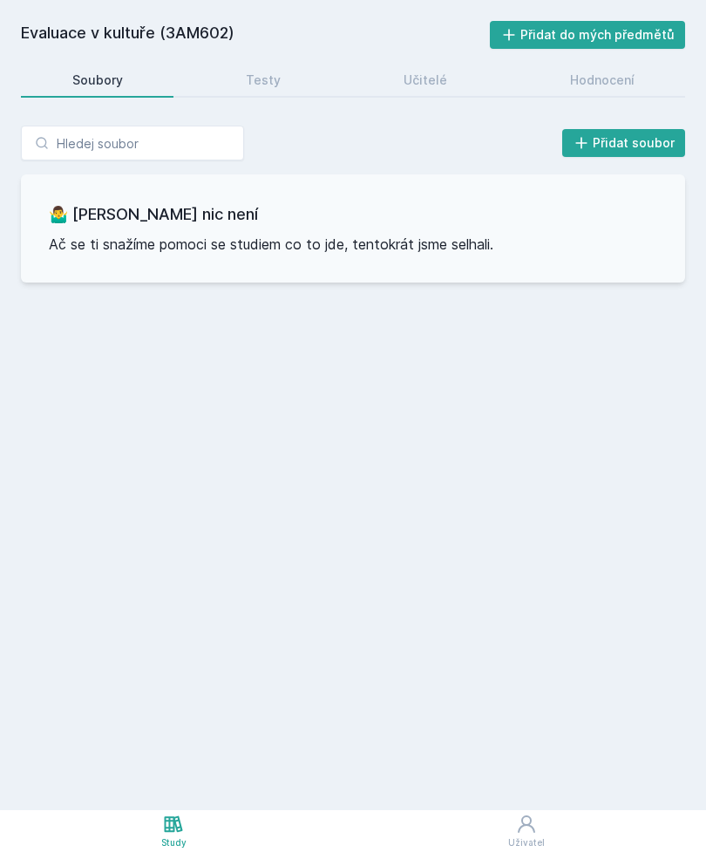
click at [583, 89] on link "Hodnocení" at bounding box center [602, 80] width 167 height 35
